Goal: Information Seeking & Learning: Learn about a topic

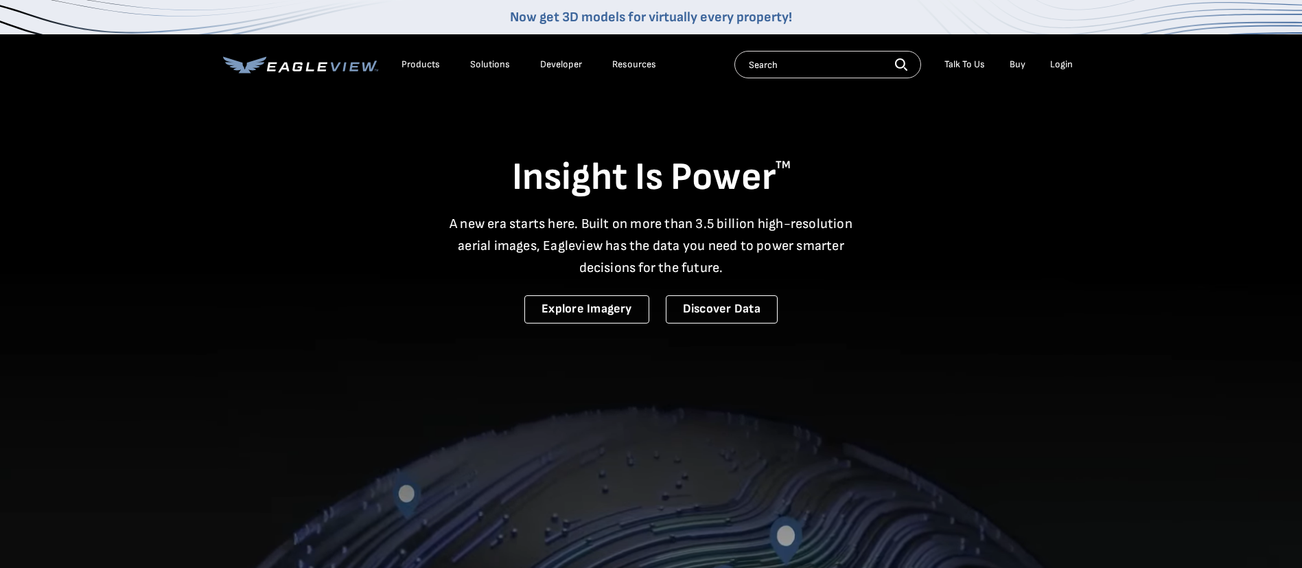
click at [494, 60] on div "Solutions" at bounding box center [490, 64] width 40 height 12
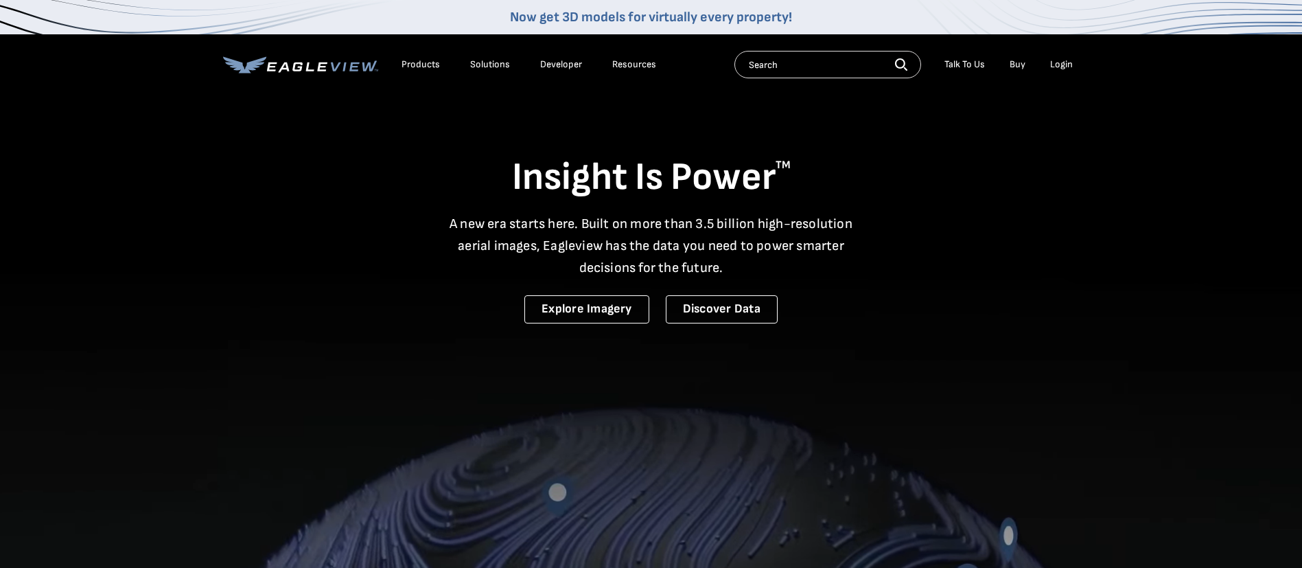
click at [493, 64] on div "Solutions" at bounding box center [490, 64] width 40 height 12
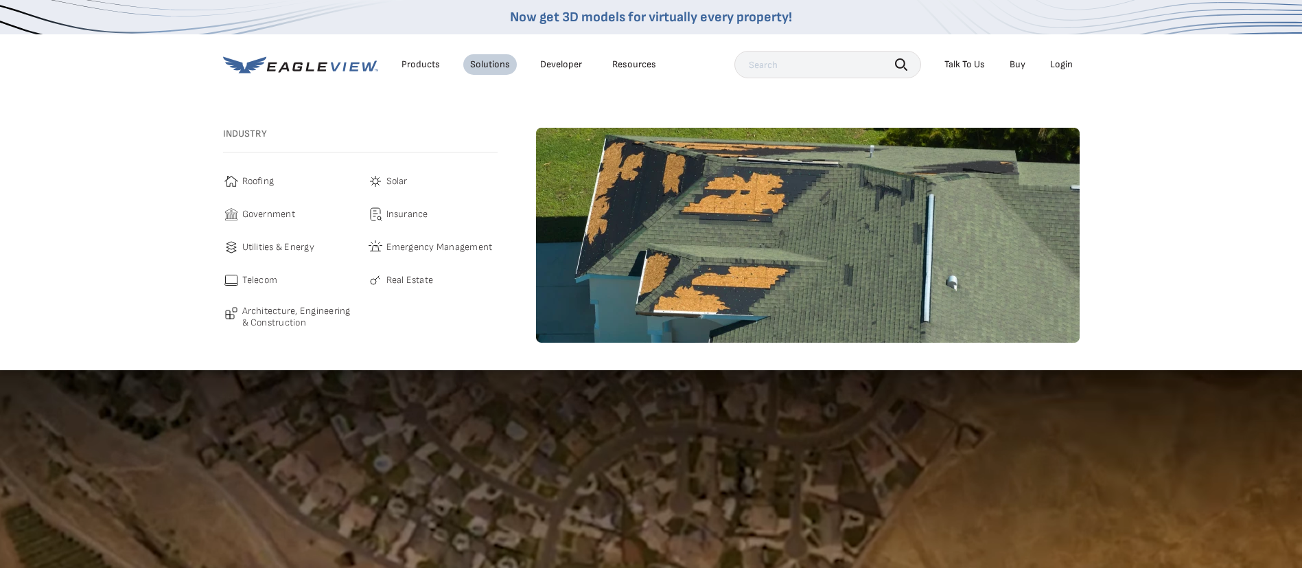
click at [408, 212] on span "Insurance" at bounding box center [407, 214] width 42 height 16
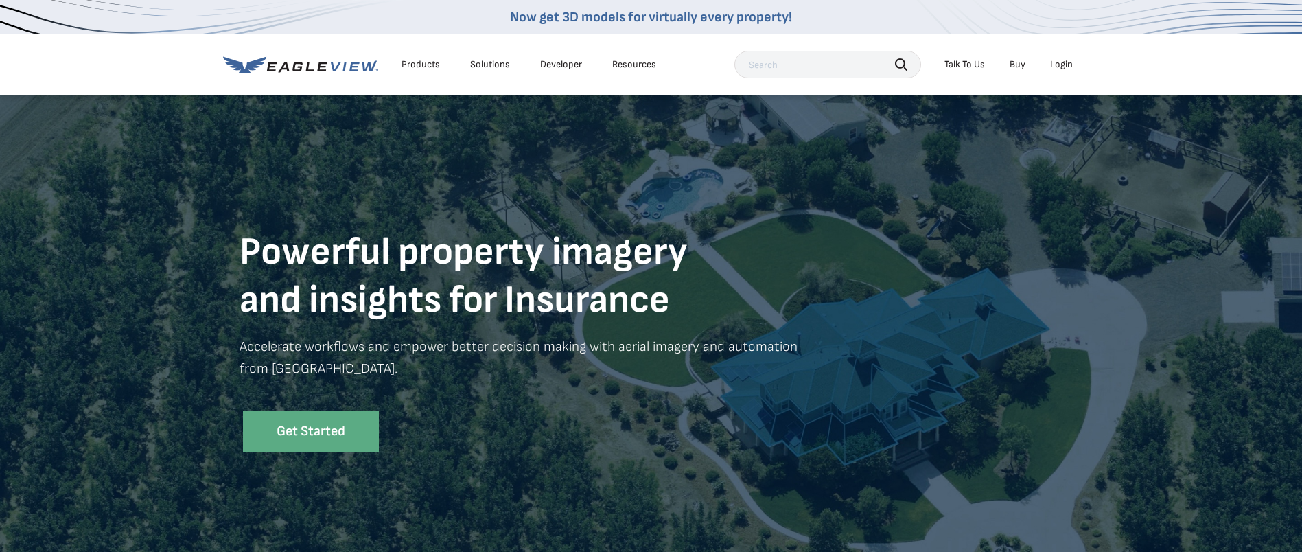
click at [496, 63] on div "Solutions" at bounding box center [490, 64] width 40 height 12
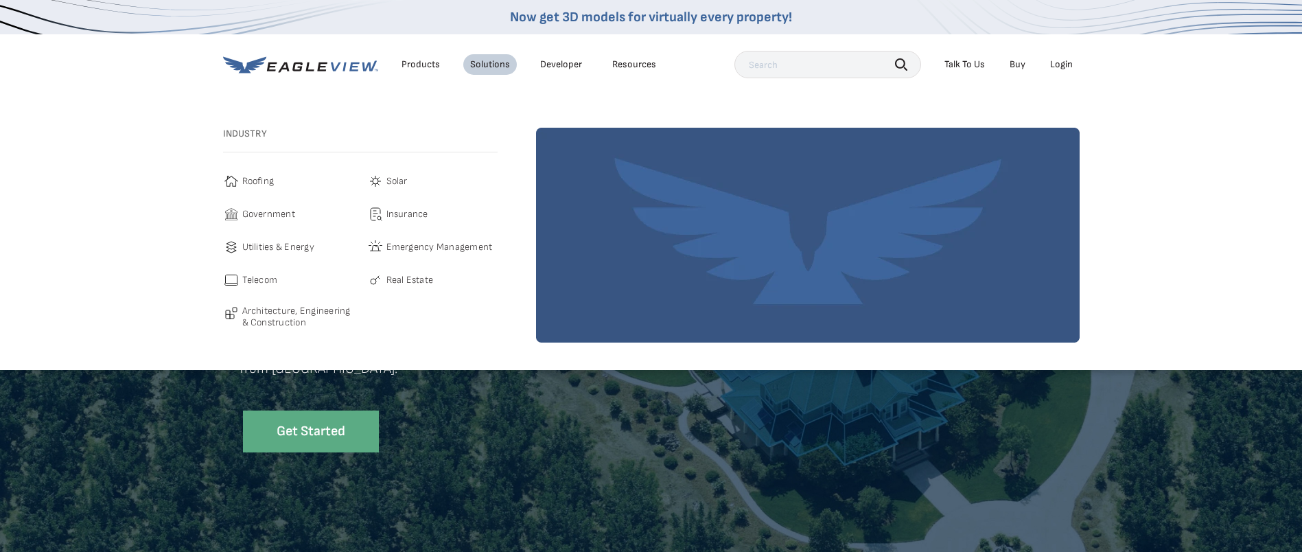
click at [419, 64] on div "Products" at bounding box center [421, 64] width 38 height 12
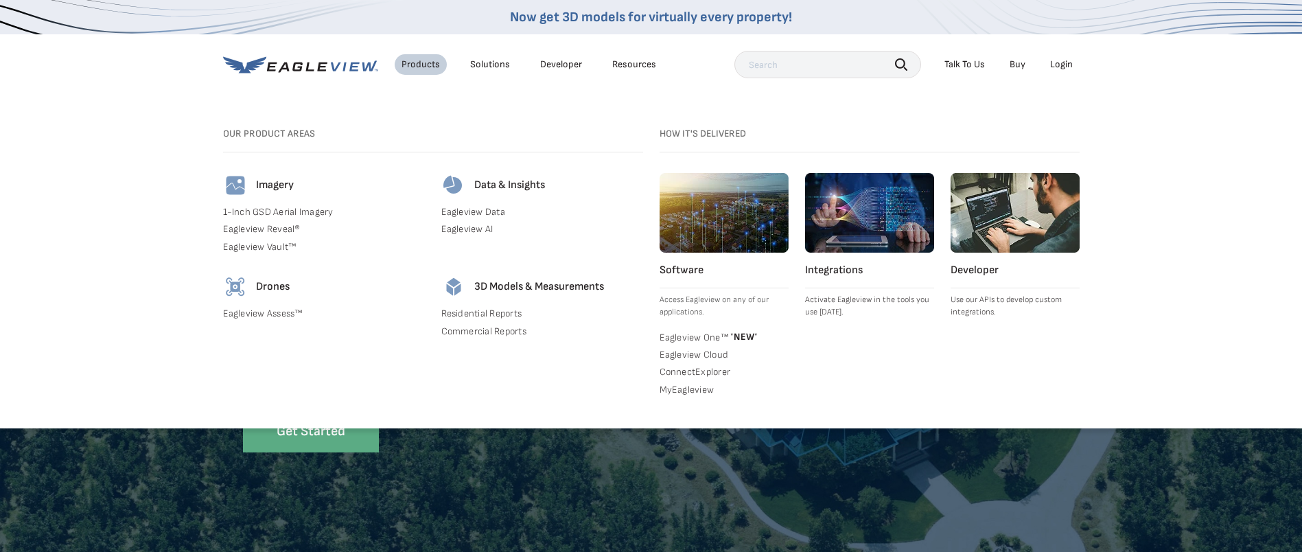
click at [265, 312] on link "Eagleview Assess™" at bounding box center [324, 314] width 202 height 12
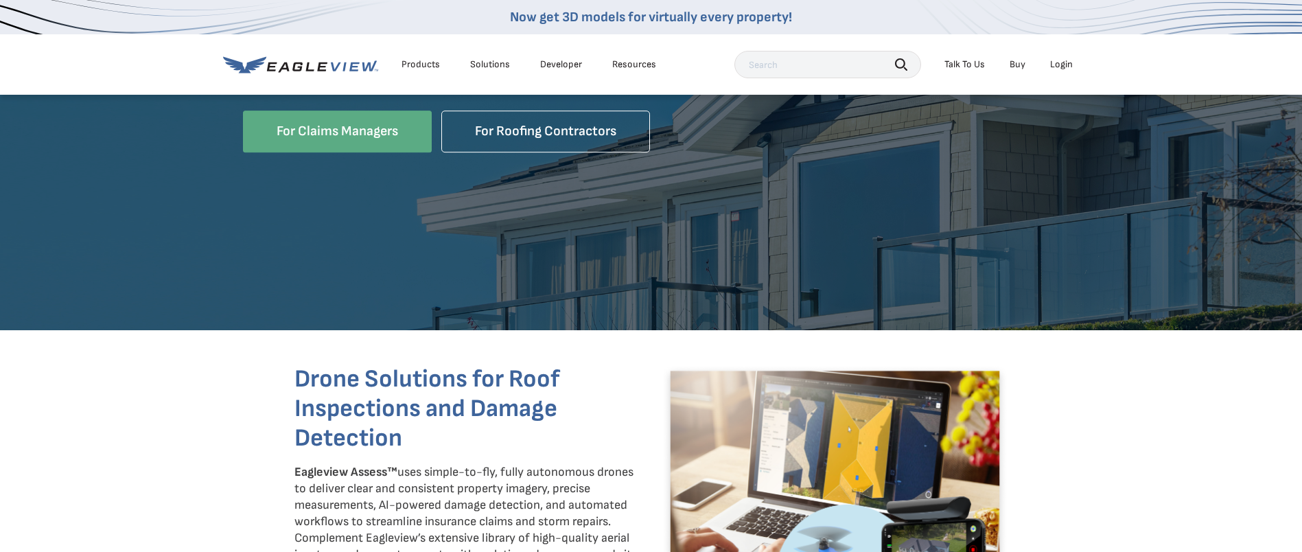
scroll to position [309, 0]
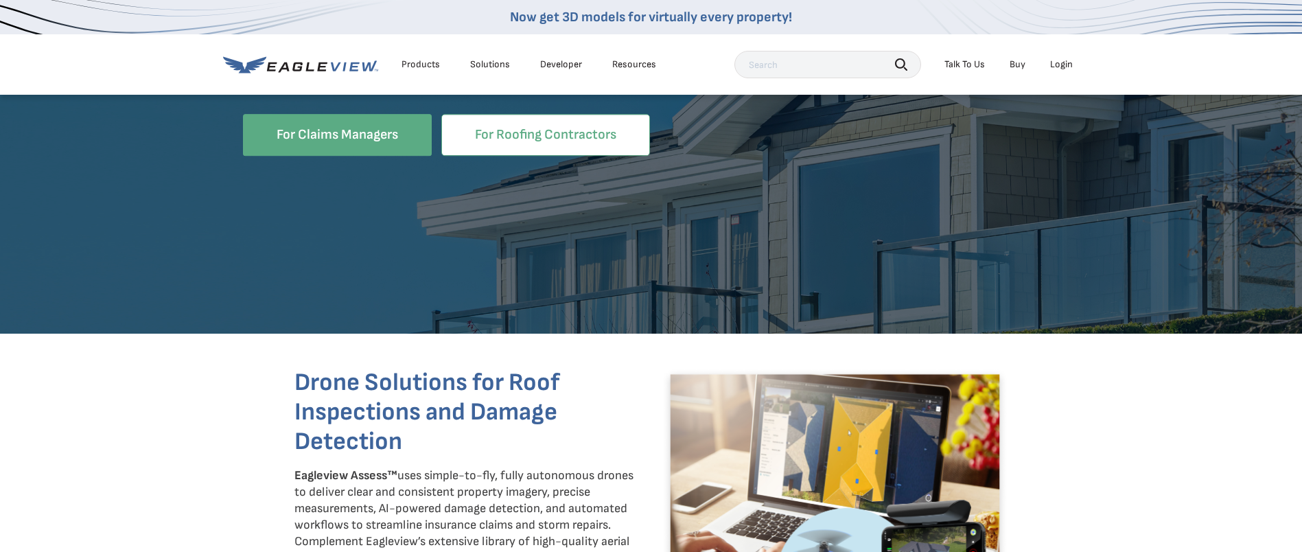
click at [507, 135] on link "For Roofing Contractors" at bounding box center [545, 135] width 209 height 42
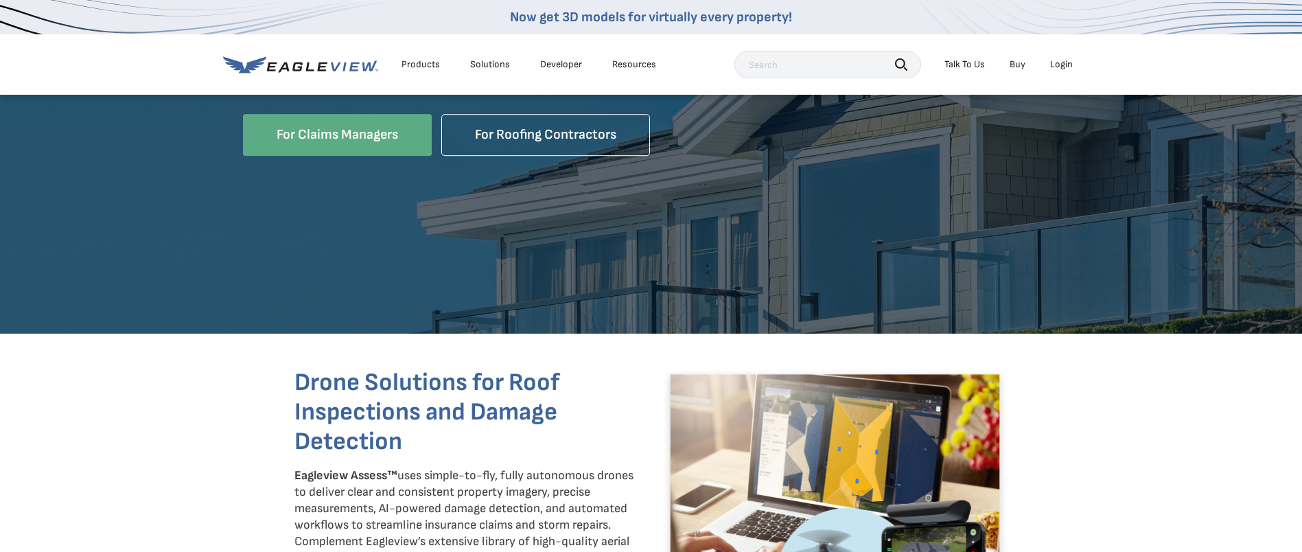
scroll to position [309, 0]
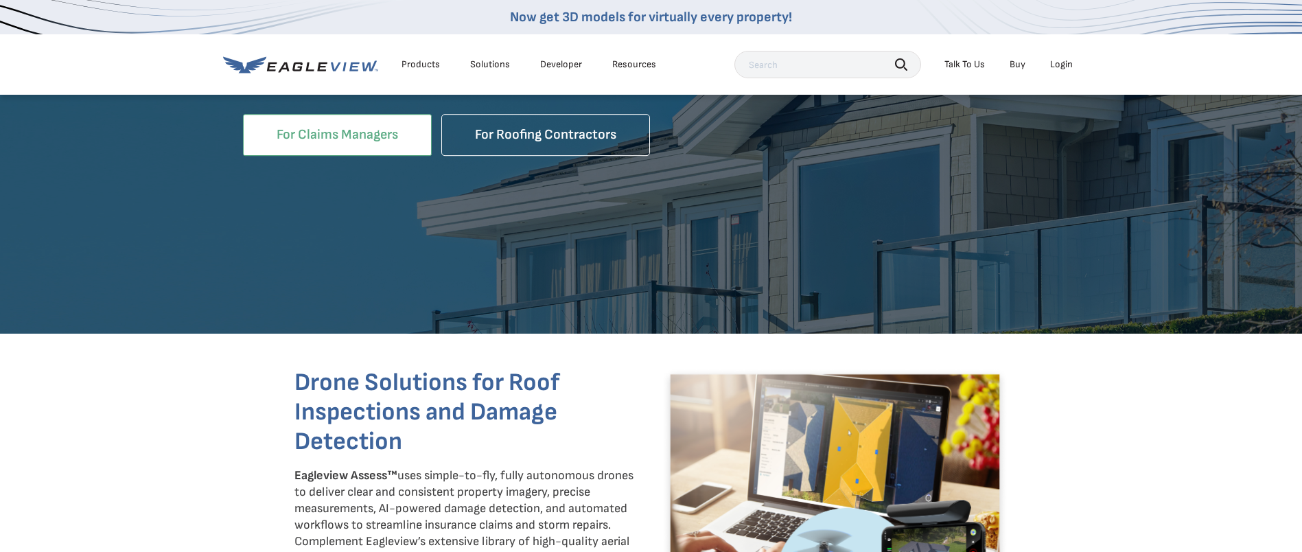
click at [323, 115] on link "For Claims Managers" at bounding box center [337, 135] width 189 height 42
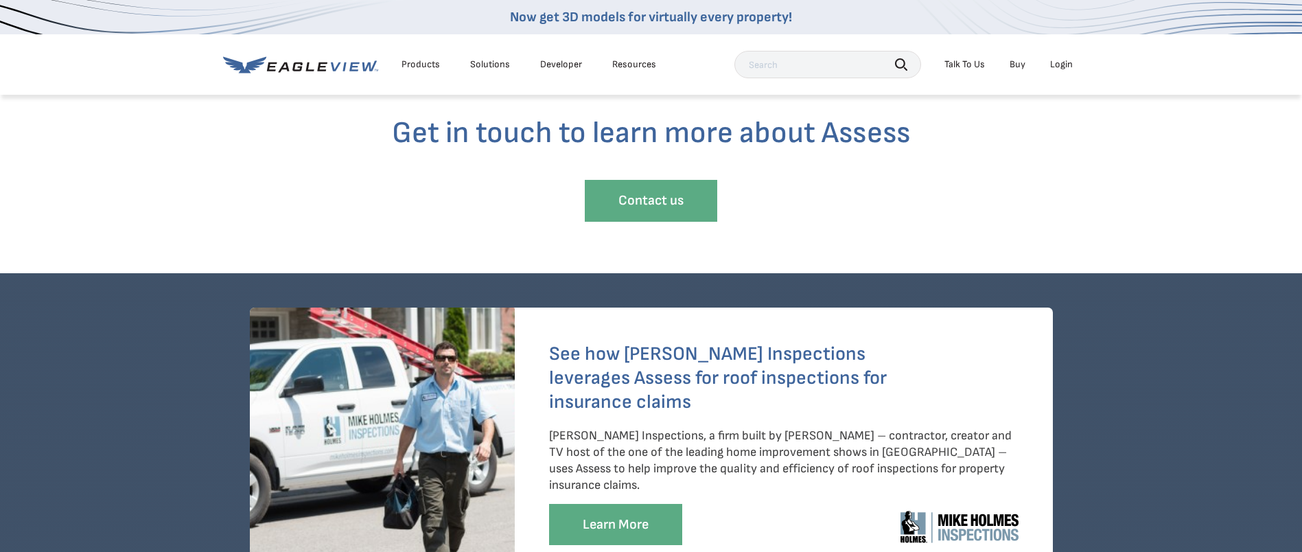
scroll to position [3192, 0]
